Goal: Task Accomplishment & Management: Complete application form

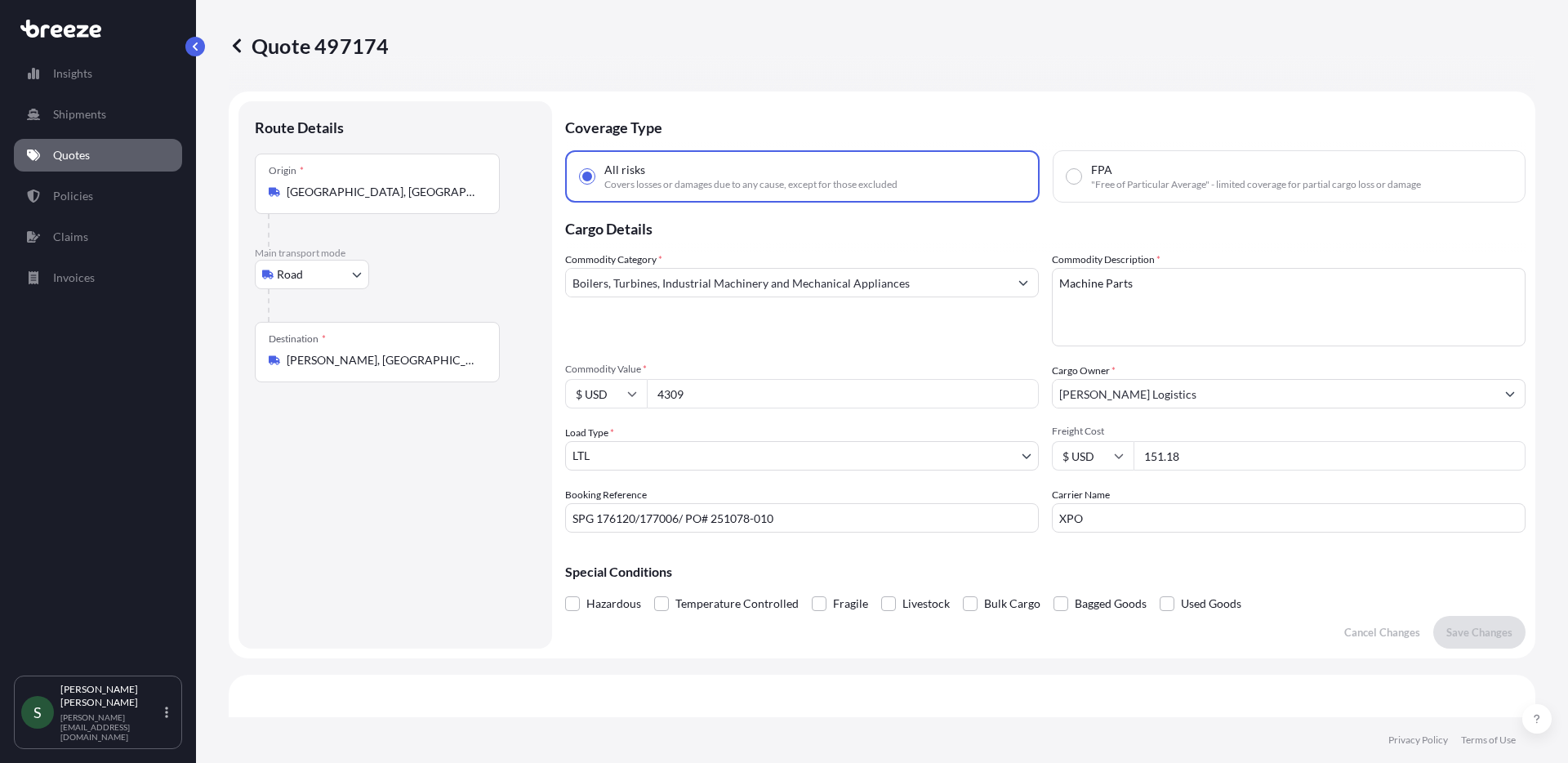
select select "Road"
select select "1"
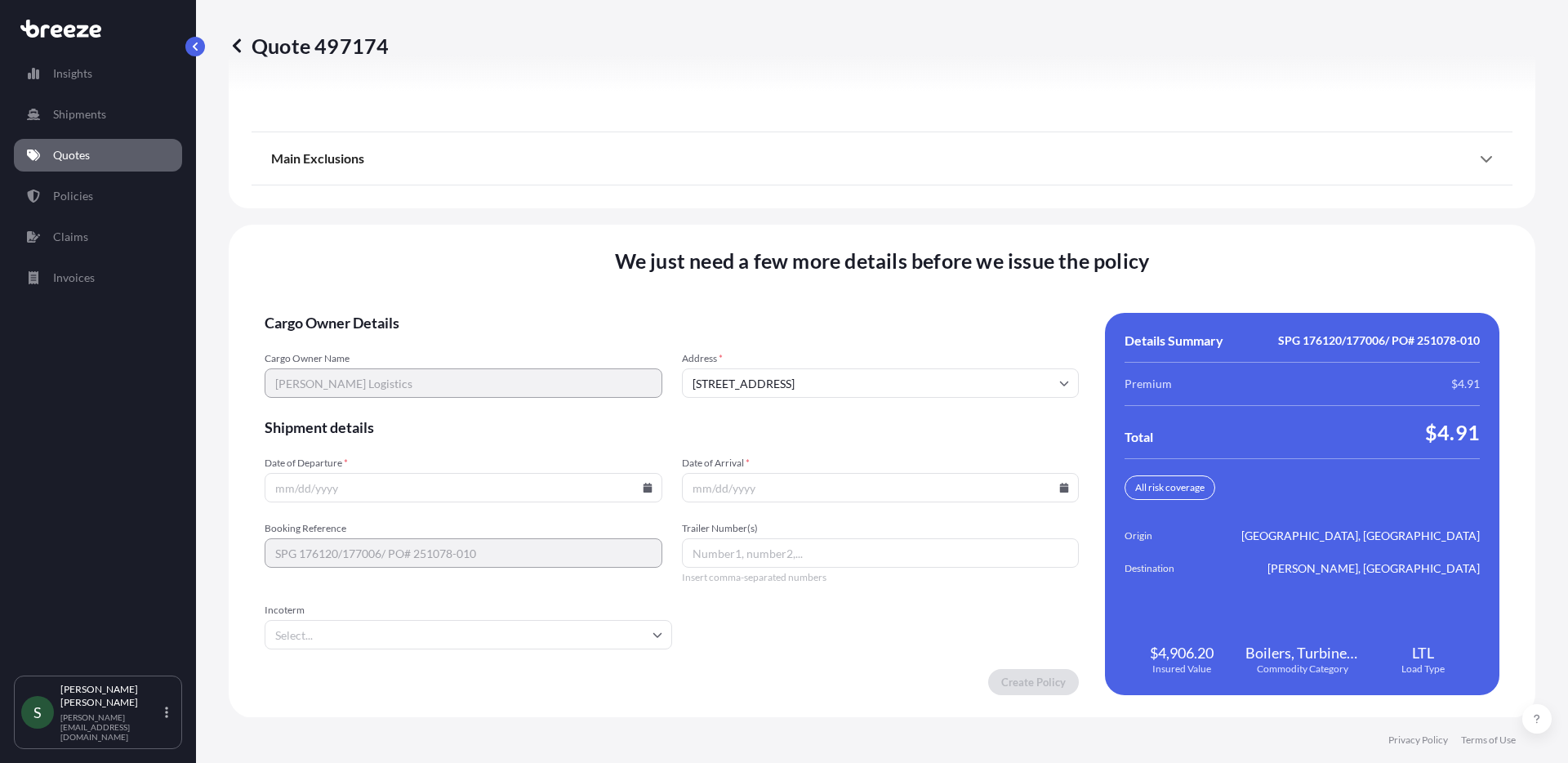
scroll to position [2090, 0]
click at [643, 487] on icon at bounding box center [647, 486] width 9 height 10
click at [423, 373] on button "20" at bounding box center [423, 372] width 26 height 26
type input "[DATE]"
click at [1062, 491] on input "Date of Arrival *" at bounding box center [881, 487] width 397 height 30
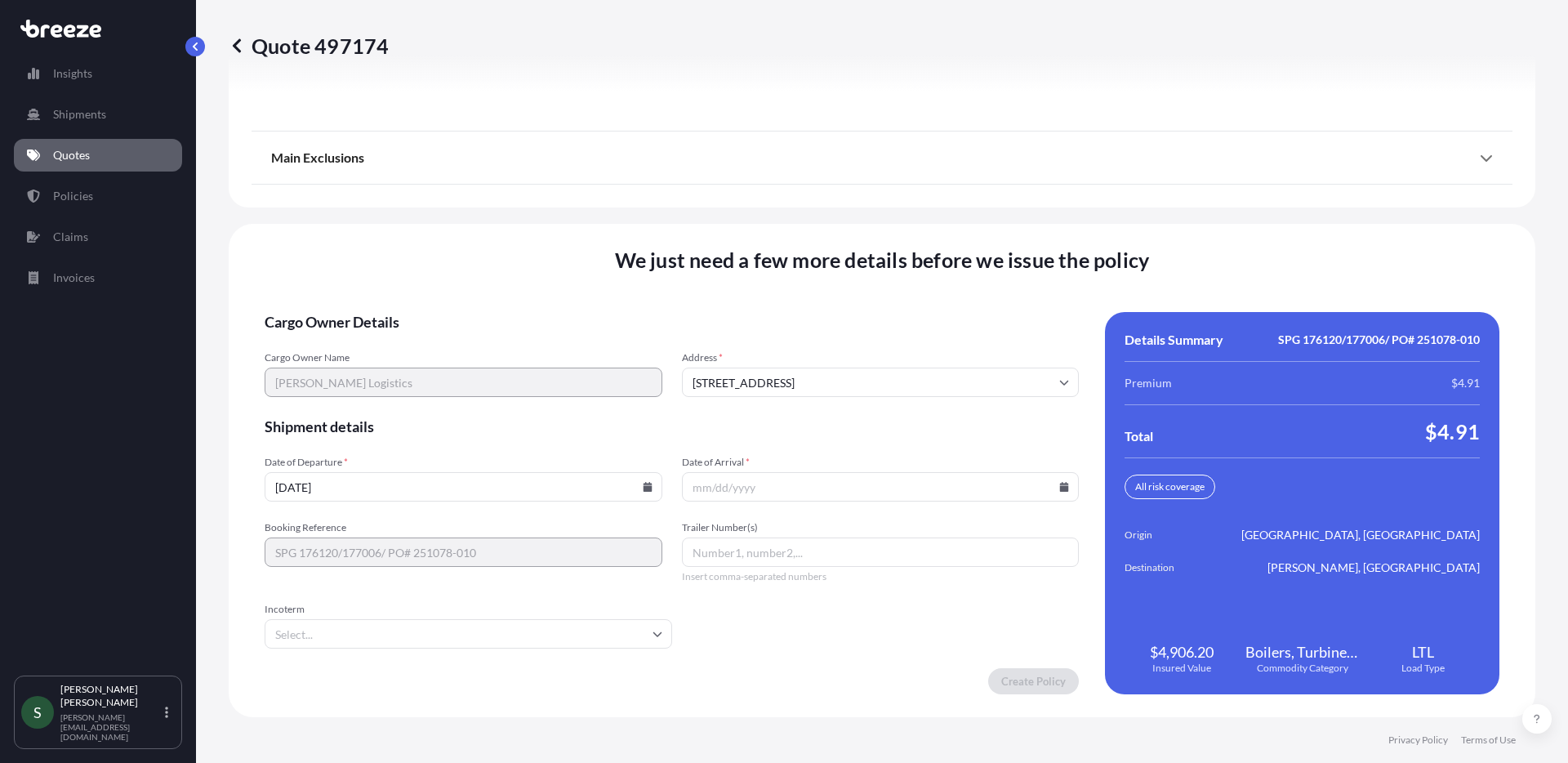
click at [1060, 490] on icon at bounding box center [1065, 486] width 9 height 10
click at [917, 371] on button "22" at bounding box center [913, 372] width 26 height 26
type input "[DATE]"
click at [811, 679] on div "Create Policy" at bounding box center [671, 682] width 814 height 26
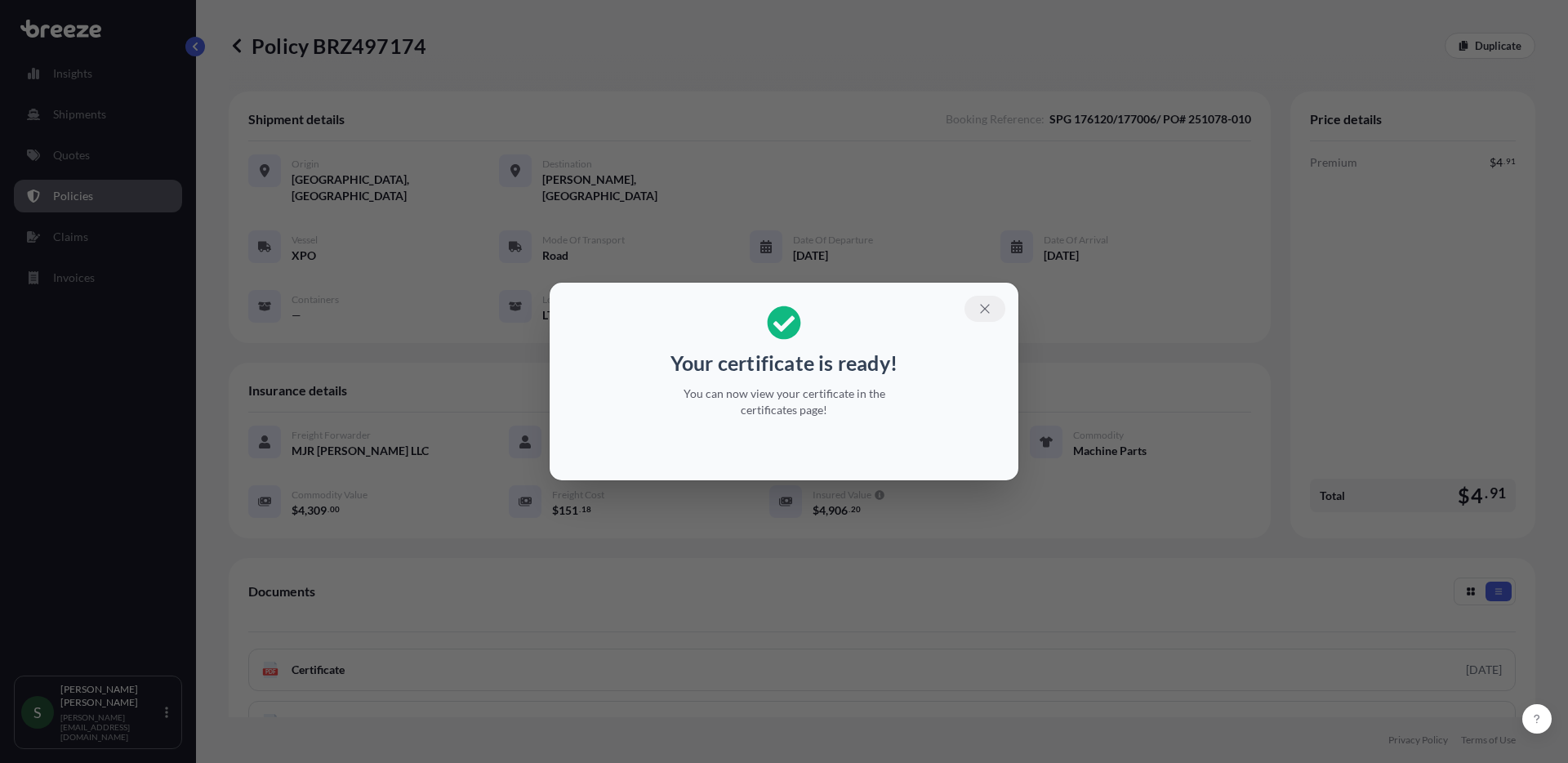
click at [978, 314] on icon "button" at bounding box center [985, 308] width 15 height 15
